Goal: Navigation & Orientation: Find specific page/section

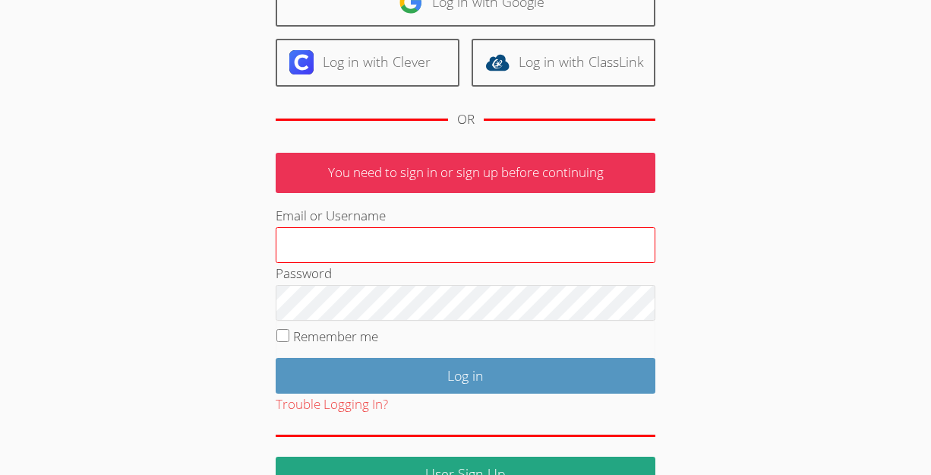
scroll to position [144, 0]
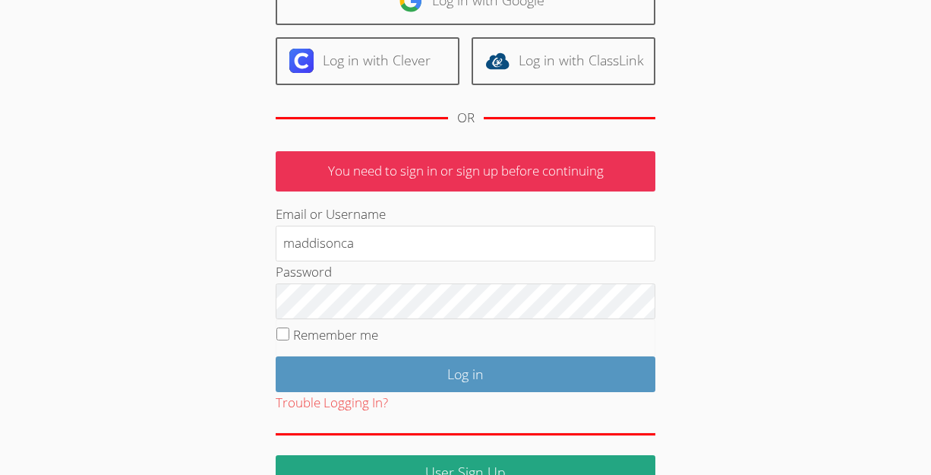
type input "maddisonca"
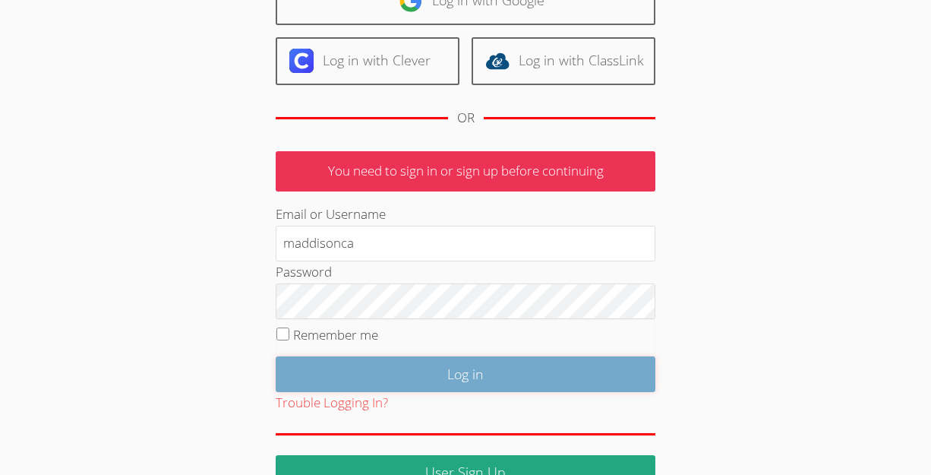
click at [431, 371] on input "Log in" at bounding box center [466, 374] width 380 height 36
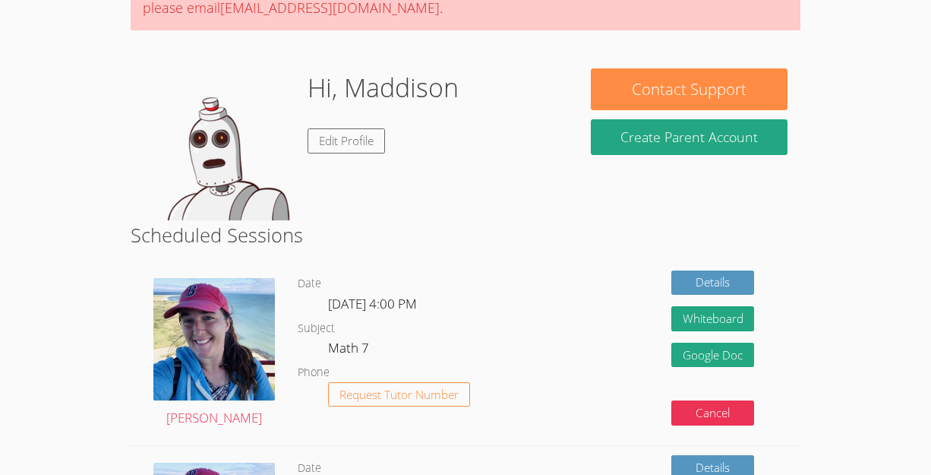
scroll to position [178, 0]
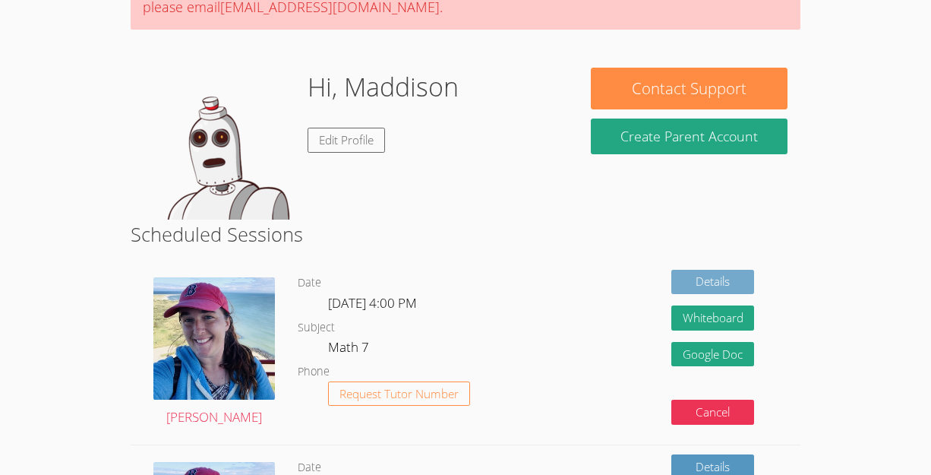
click at [716, 274] on link "Details" at bounding box center [713, 282] width 84 height 25
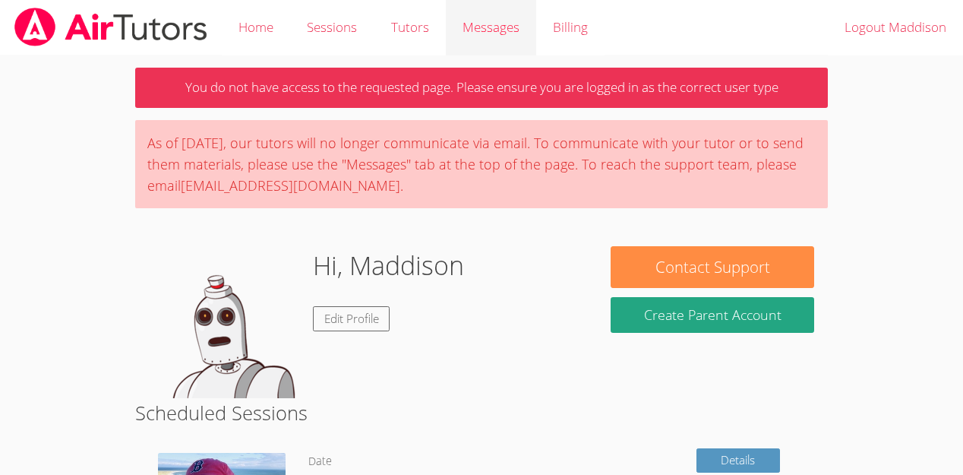
click at [492, 30] on span "Messages" at bounding box center [490, 26] width 57 height 17
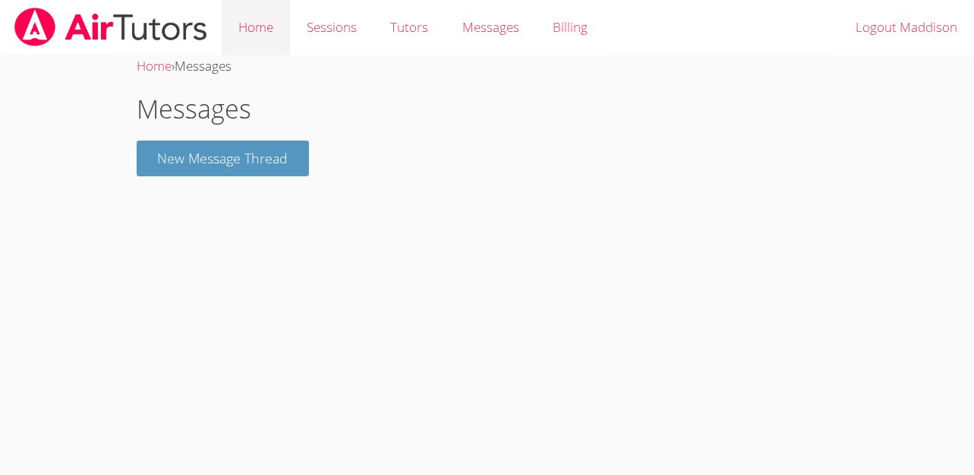
click at [254, 17] on link "Home" at bounding box center [256, 27] width 68 height 55
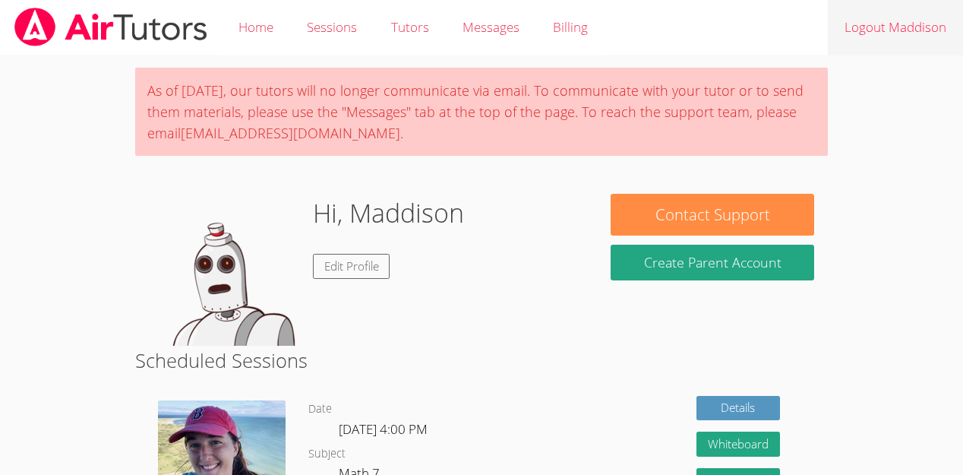
click at [905, 38] on link "Logout Maddison" at bounding box center [895, 27] width 135 height 55
